Goal: Navigation & Orientation: Find specific page/section

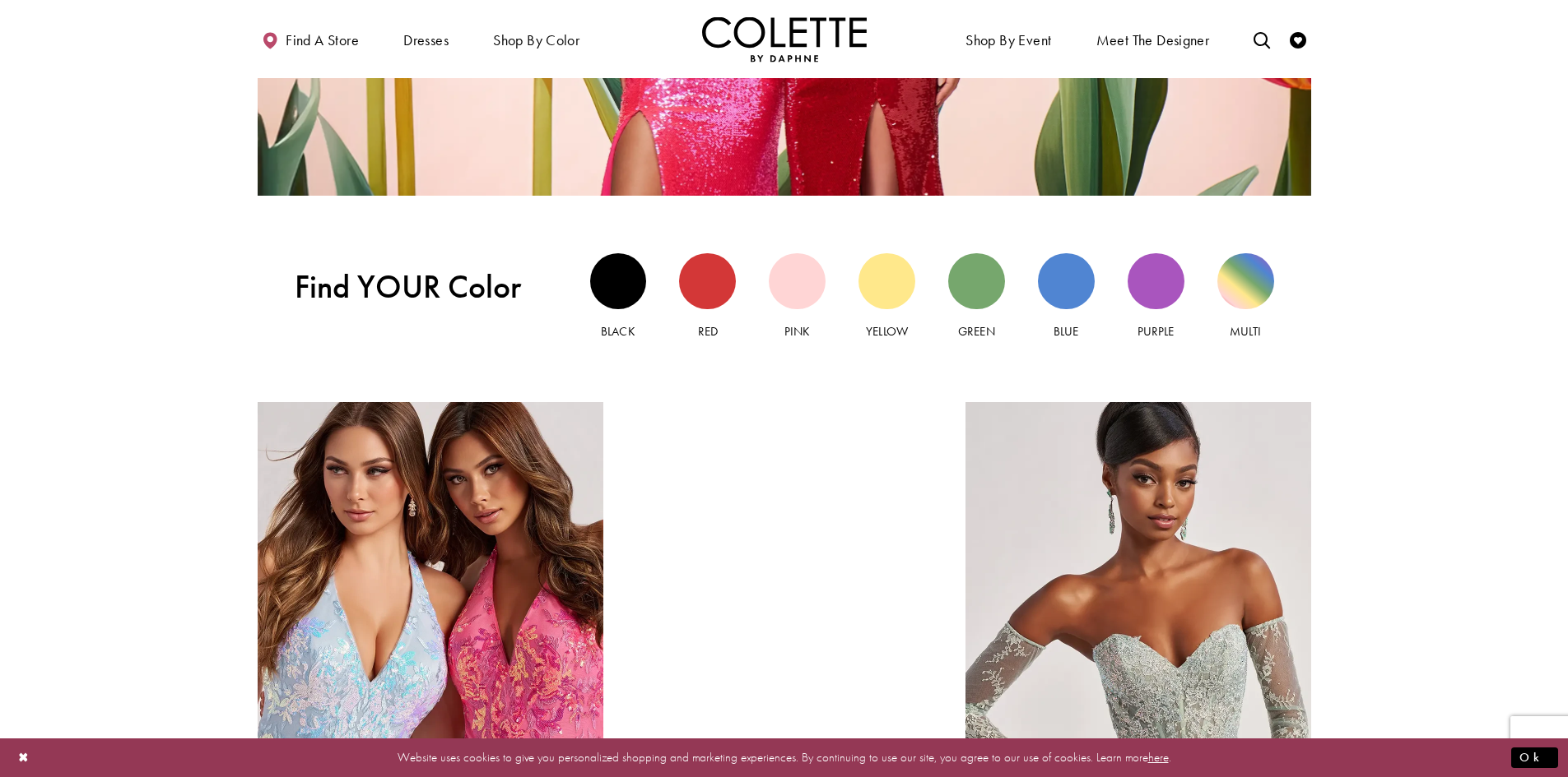
scroll to position [1605, 0]
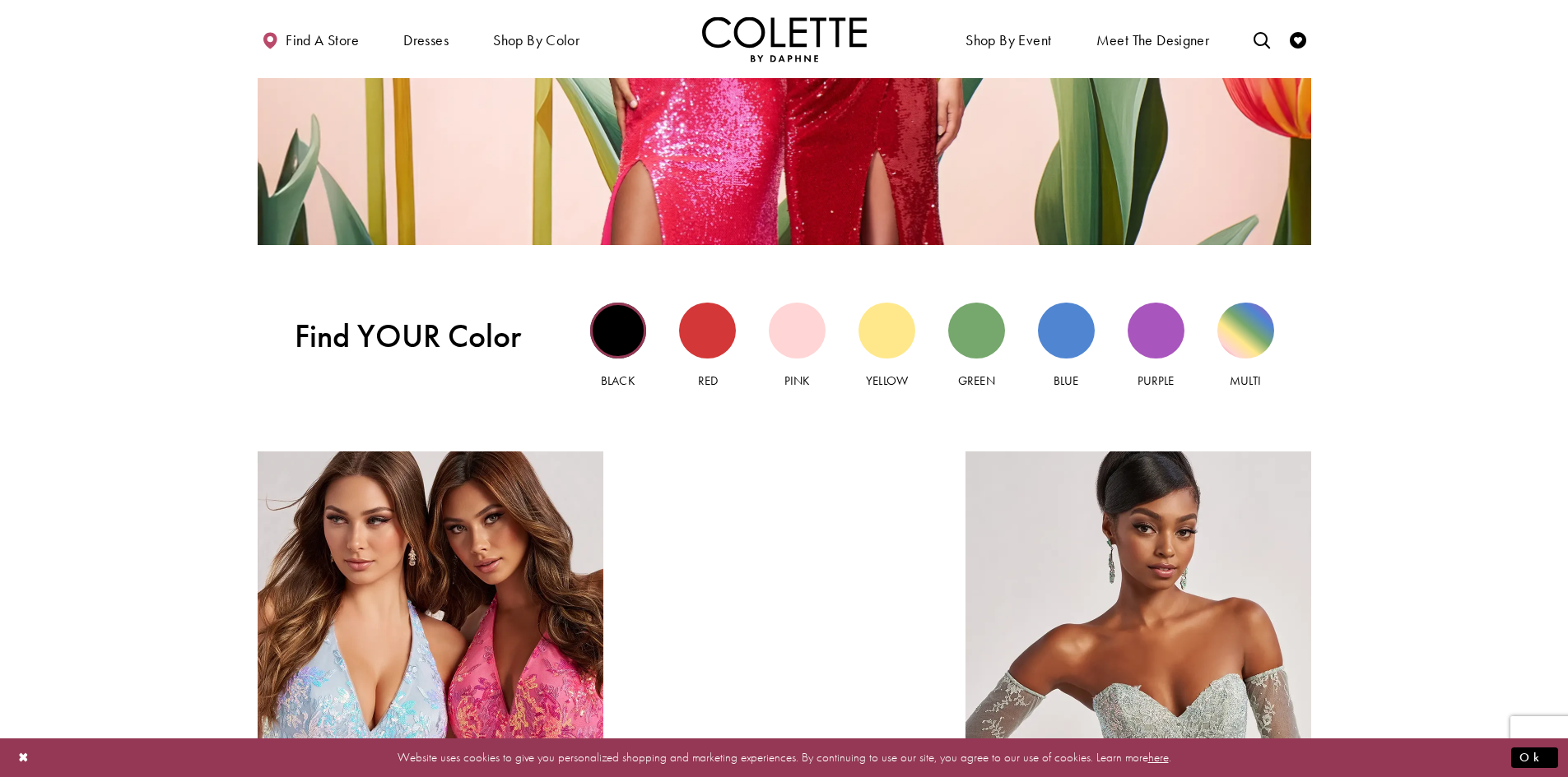
click at [613, 340] on div "Black view" at bounding box center [618, 331] width 57 height 57
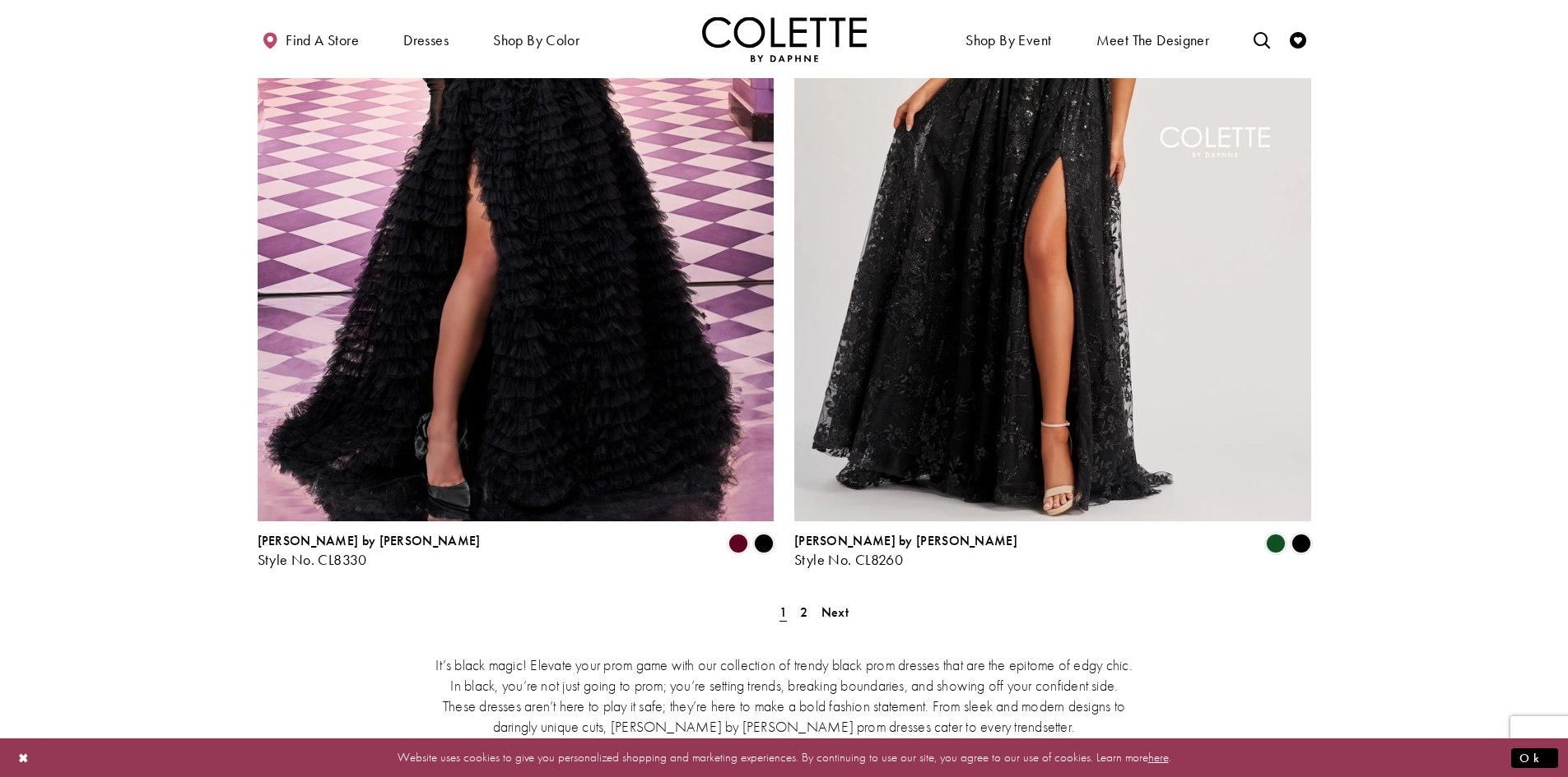
scroll to position [3002, 0]
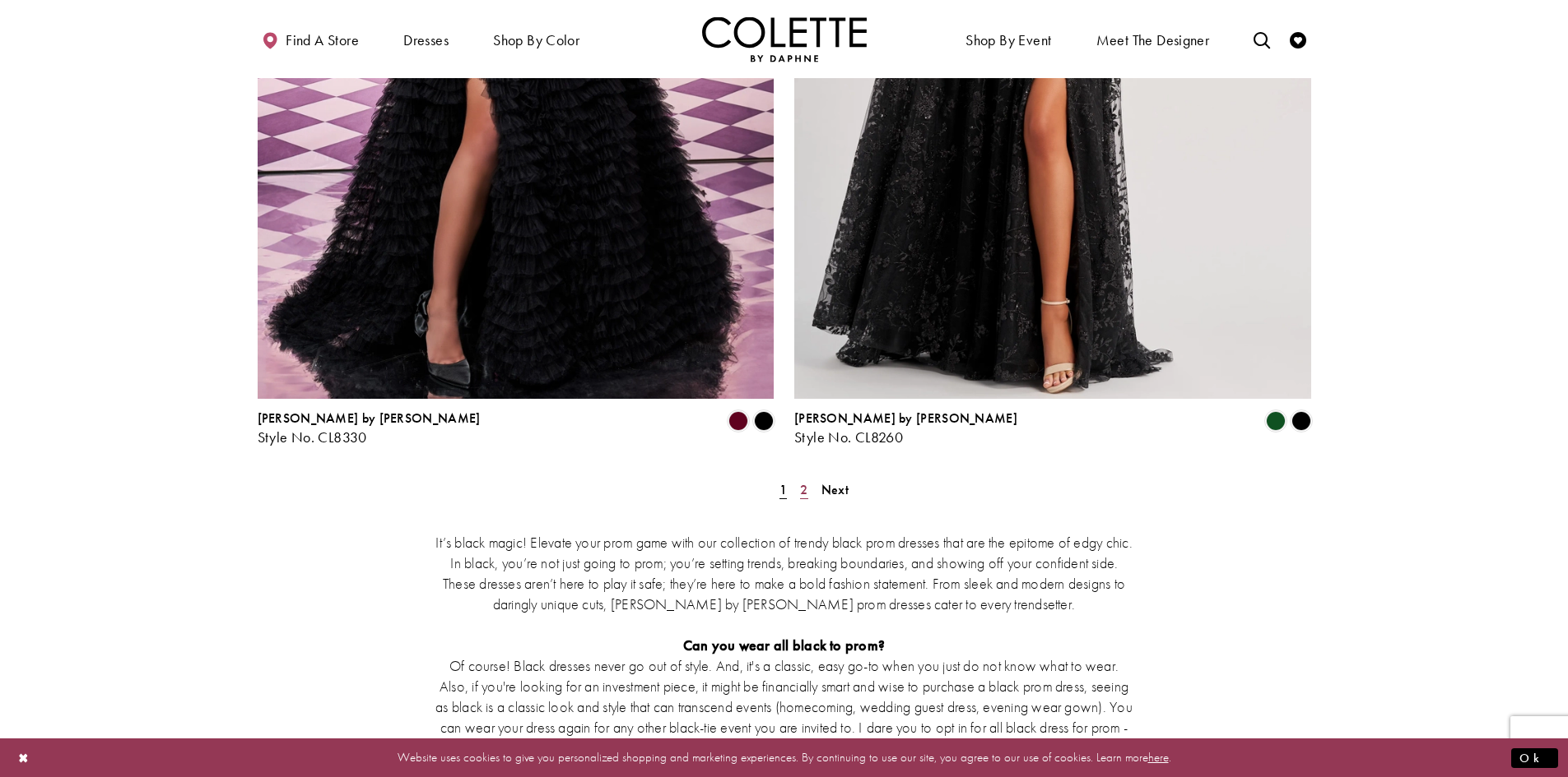
click at [803, 481] on span "2" at bounding box center [804, 490] width 7 height 17
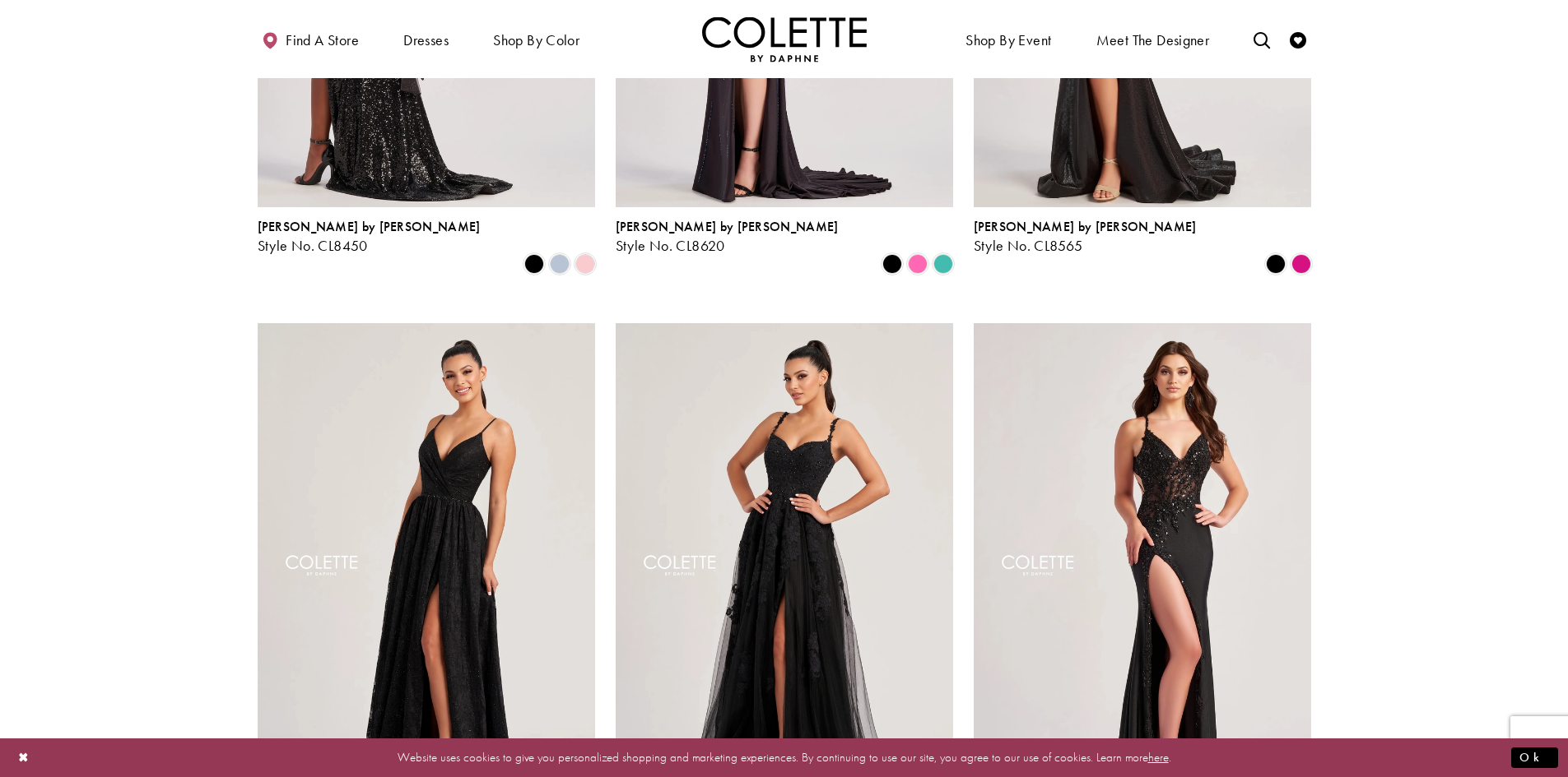
scroll to position [542, 0]
